Goal: Task Accomplishment & Management: Use online tool/utility

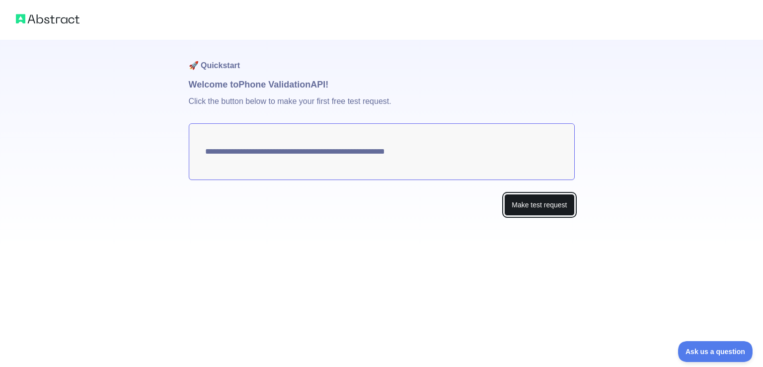
click at [546, 205] on button "Make test request" at bounding box center [539, 205] width 70 height 22
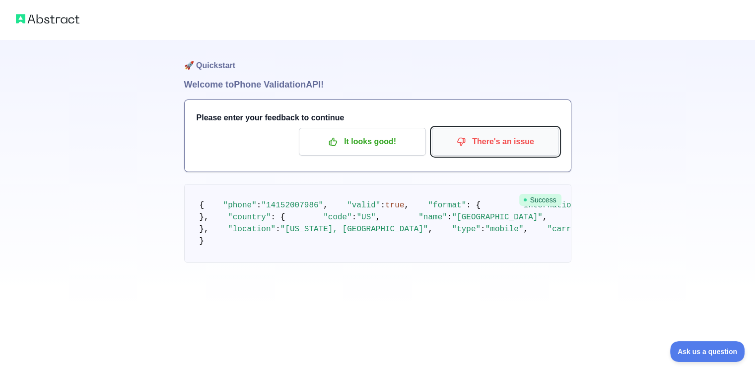
click at [509, 147] on p "There's an issue" at bounding box center [496, 141] width 112 height 17
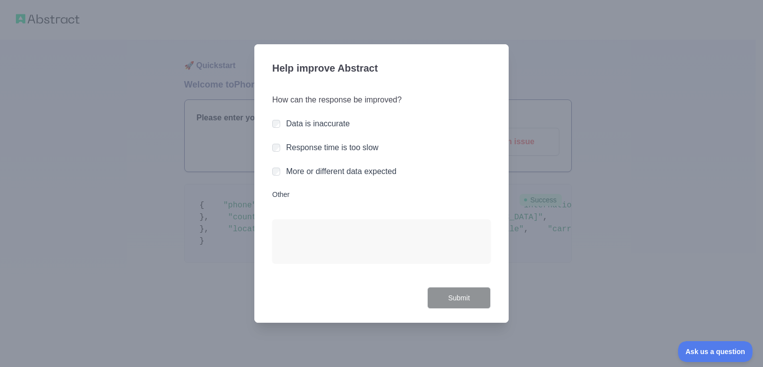
click at [604, 183] on div at bounding box center [381, 183] width 763 height 367
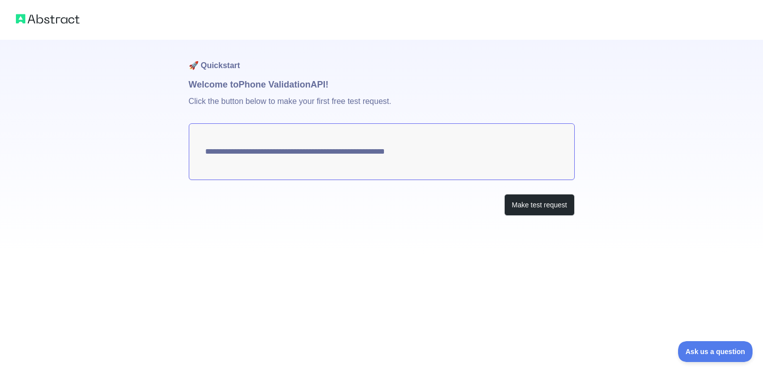
click at [272, 156] on textarea "**********" at bounding box center [382, 151] width 386 height 57
click at [522, 210] on button "Make test request" at bounding box center [539, 205] width 70 height 22
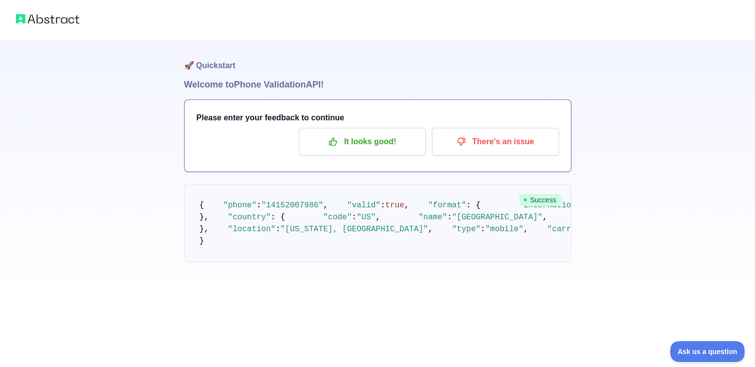
scroll to position [50, 0]
drag, startPoint x: 307, startPoint y: 166, endPoint x: 258, endPoint y: 167, distance: 49.2
click at [261, 201] on span ""14152007986"" at bounding box center [292, 205] width 62 height 9
